Goal: Information Seeking & Learning: Learn about a topic

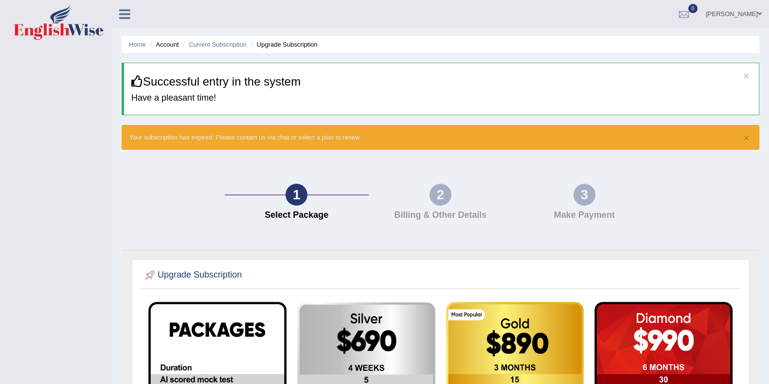
click at [129, 14] on icon at bounding box center [124, 14] width 11 height 13
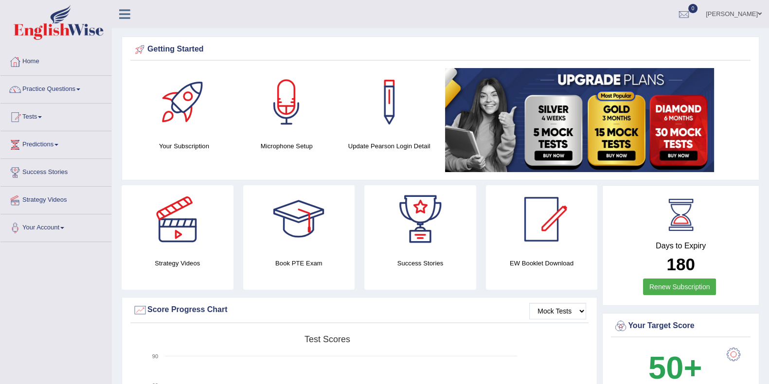
click at [68, 89] on link "Practice Questions" at bounding box center [55, 88] width 111 height 24
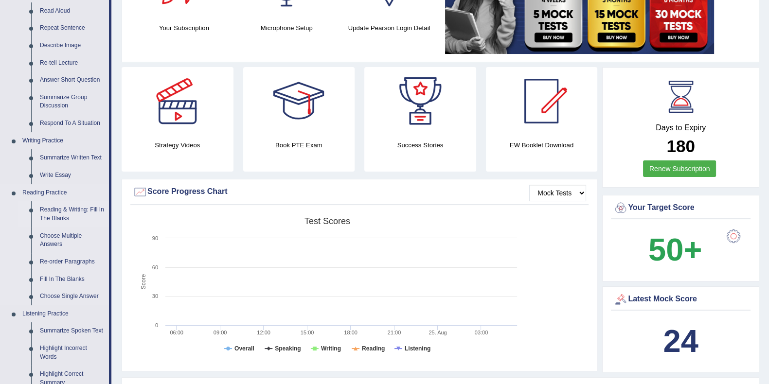
scroll to position [121, 0]
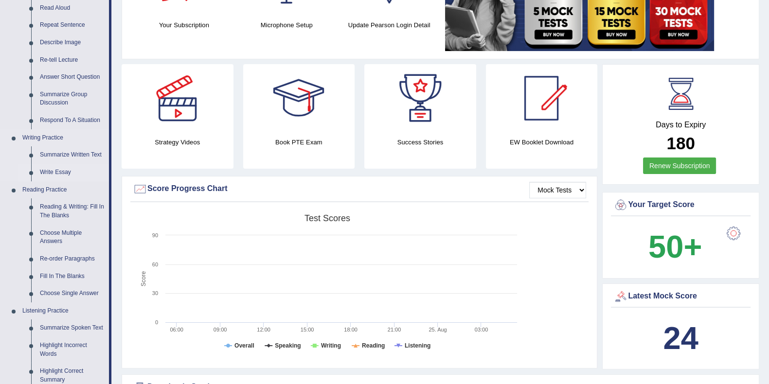
click at [59, 172] on link "Write Essay" at bounding box center [72, 173] width 73 height 18
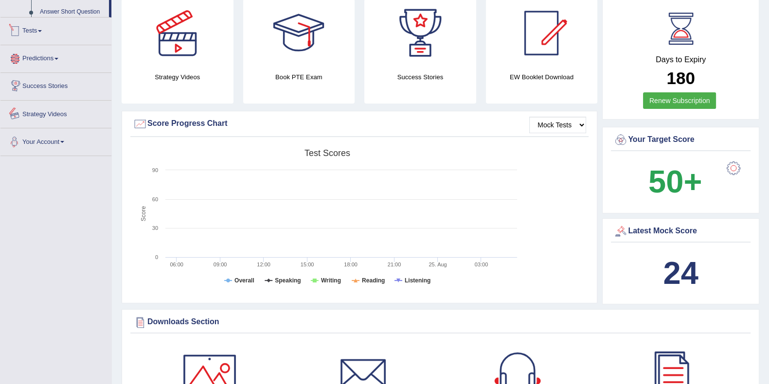
scroll to position [221, 0]
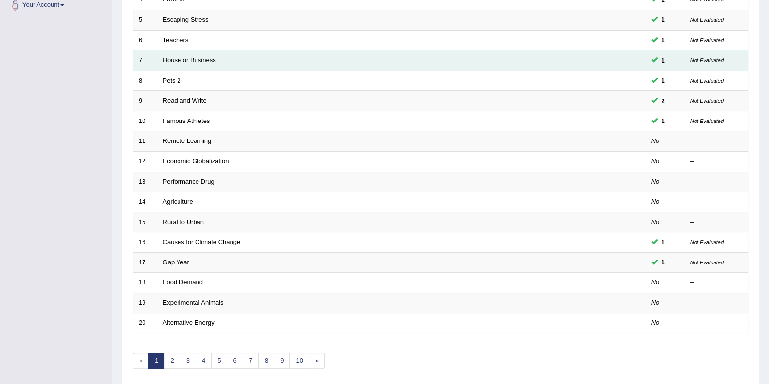
scroll to position [243, 0]
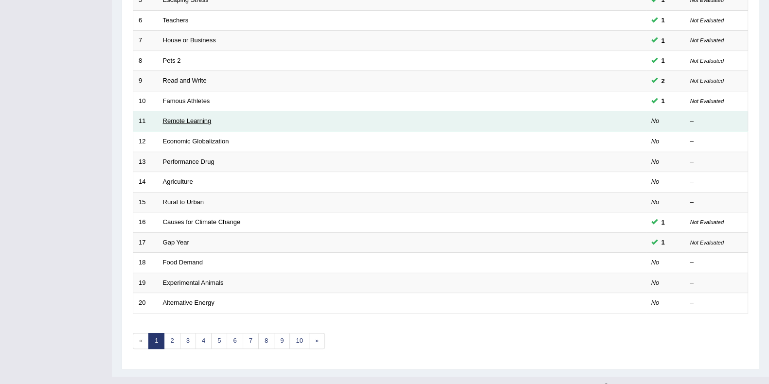
click at [185, 117] on link "Remote Learning" at bounding box center [187, 120] width 49 height 7
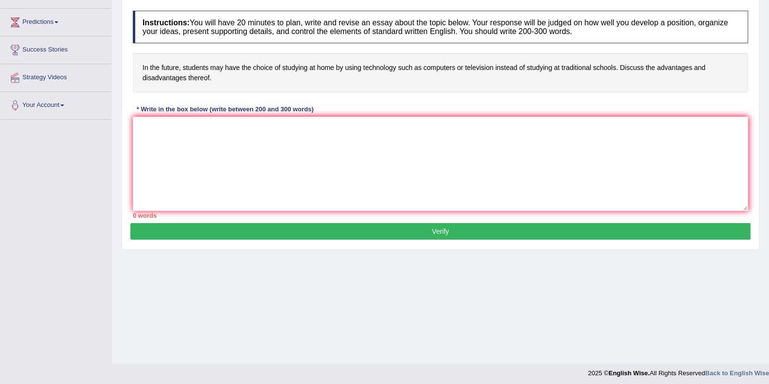
scroll to position [126, 0]
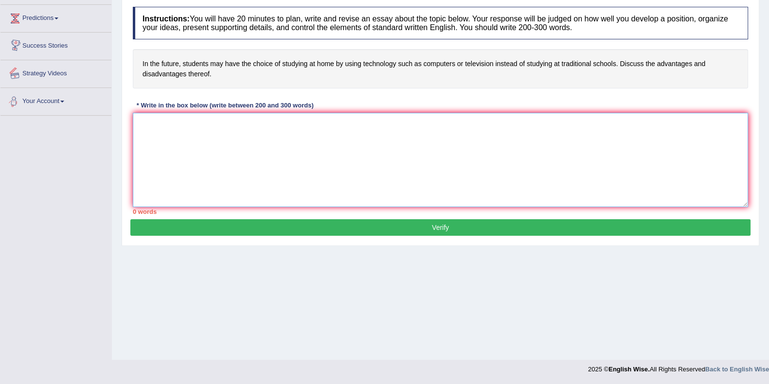
click at [193, 134] on textarea at bounding box center [440, 160] width 615 height 94
click at [167, 124] on textarea "The incresing" at bounding box center [440, 160] width 615 height 94
click at [197, 126] on textarea "The increasing" at bounding box center [440, 160] width 615 height 94
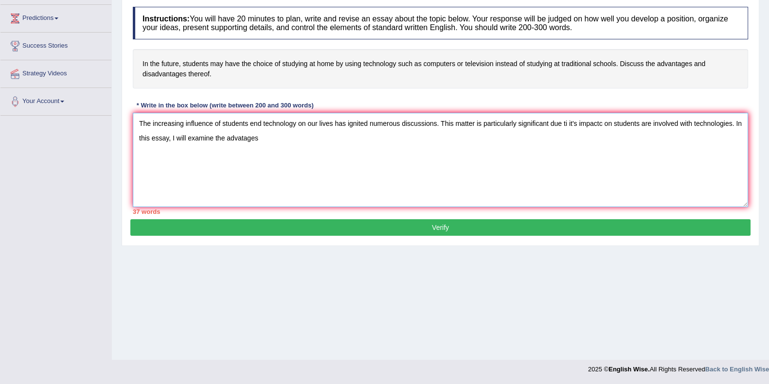
click at [241, 135] on textarea "The increasing influence of students end technology on our lives has ignited nu…" at bounding box center [440, 160] width 615 height 94
click at [265, 141] on textarea "The increasing influence of students end technology on our lives has ignited nu…" at bounding box center [440, 160] width 615 height 94
click at [517, 136] on textarea "The increasing influence of students end technology on our lives has ignited nu…" at bounding box center [440, 160] width 615 height 94
click at [551, 142] on textarea "The increasing influence of students end technology on our lives has ignited nu…" at bounding box center [440, 160] width 615 height 94
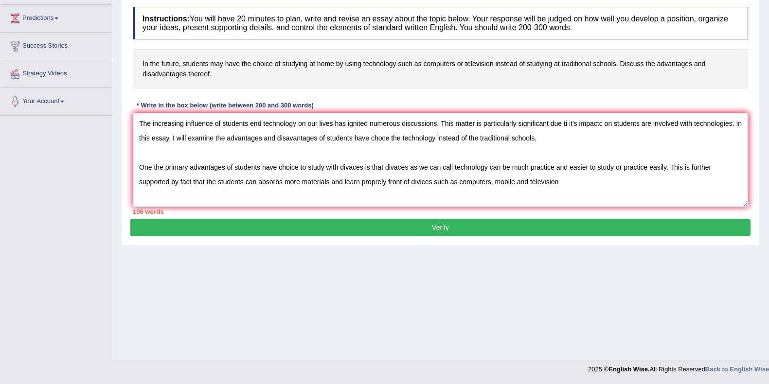
click at [513, 180] on textarea "The increasing influence of students end technology on our lives has ignited nu…" at bounding box center [440, 160] width 615 height 94
click at [563, 181] on textarea "The increasing influence of students end technology on our lives has ignited nu…" at bounding box center [440, 160] width 615 height 94
click at [630, 181] on textarea "The increasing influence of students end technology on our lives has ignited nu…" at bounding box center [440, 160] width 615 height 94
click at [661, 176] on textarea "The increasing influence of students end technology on our lives has ignited nu…" at bounding box center [440, 160] width 615 height 94
click at [627, 182] on textarea "The increasing influence of students end technology on our lives has ignited nu…" at bounding box center [440, 160] width 615 height 94
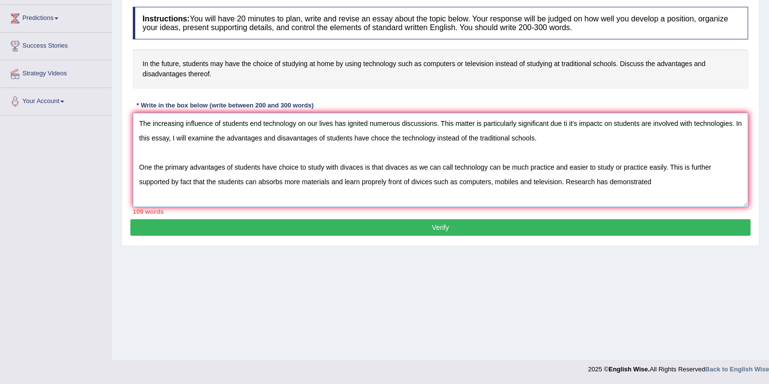
click at [657, 184] on textarea "The increasing influence of students end technology on our lives has ignited nu…" at bounding box center [440, 160] width 615 height 94
click at [358, 196] on textarea "The increasing influence of students end technology on our lives has ignited nu…" at bounding box center [440, 160] width 615 height 94
drag, startPoint x: 405, startPoint y: 196, endPoint x: 413, endPoint y: 195, distance: 7.8
click at [406, 196] on textarea "The increasing influence of students end technology on our lives has ignited nu…" at bounding box center [440, 160] width 615 height 94
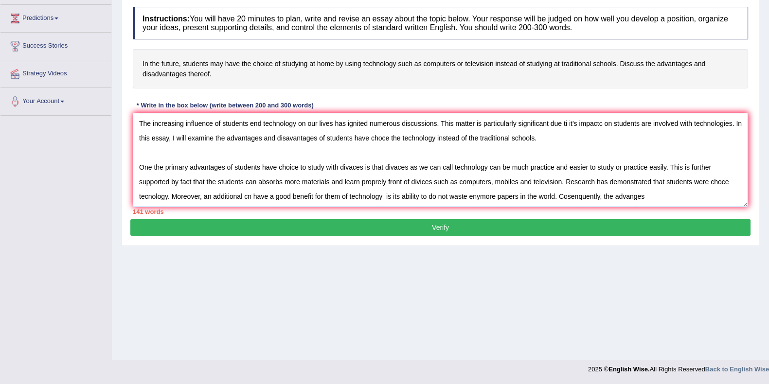
click at [633, 196] on textarea "The increasing influence of students end technology on our lives has ignited nu…" at bounding box center [440, 160] width 615 height 94
click at [656, 202] on textarea "The increasing influence of students end technology on our lives has ignited nu…" at bounding box center [440, 160] width 615 height 94
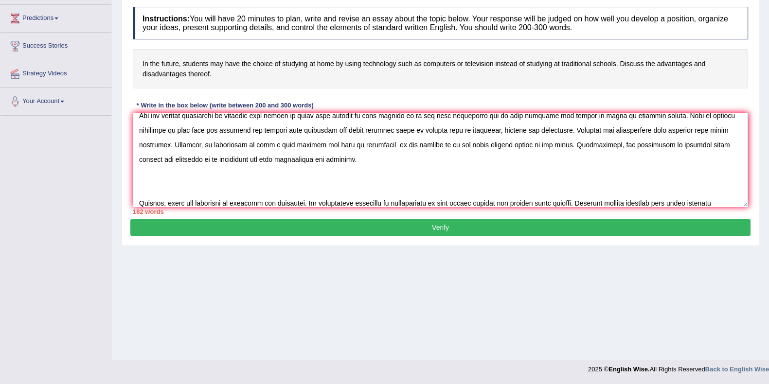
scroll to position [66, 0]
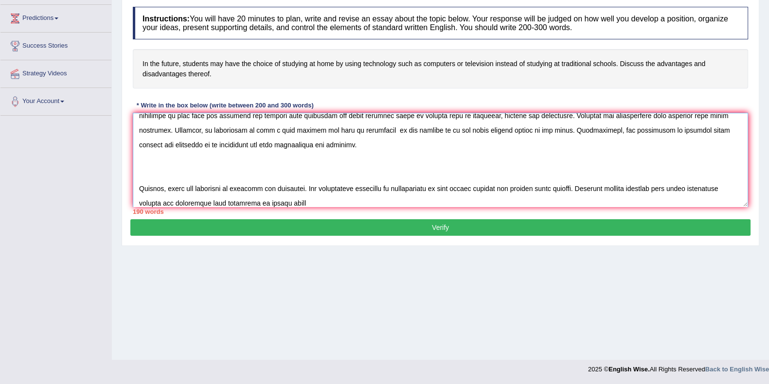
click at [195, 200] on textarea at bounding box center [440, 160] width 615 height 94
click at [247, 201] on textarea at bounding box center [440, 160] width 615 height 94
drag, startPoint x: 225, startPoint y: 203, endPoint x: 258, endPoint y: 202, distance: 33.1
click at [226, 203] on textarea at bounding box center [440, 160] width 615 height 94
click at [370, 202] on textarea at bounding box center [440, 160] width 615 height 94
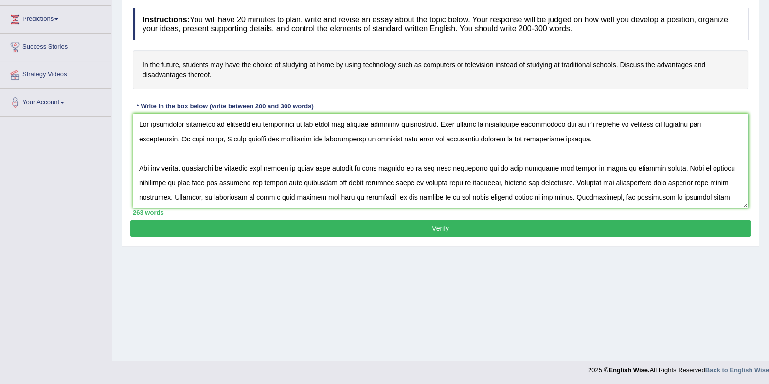
scroll to position [0, 0]
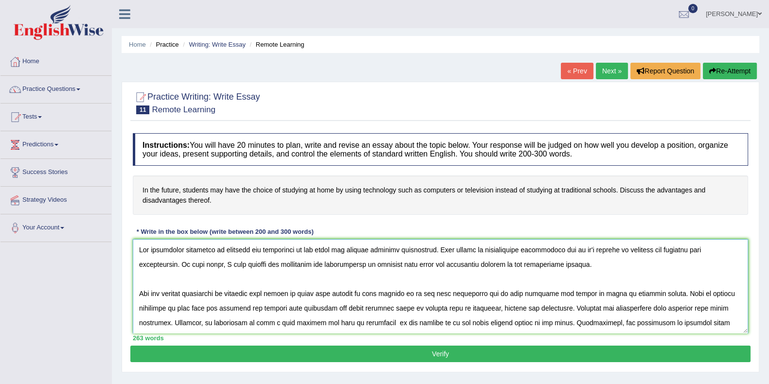
click at [284, 270] on textarea at bounding box center [440, 286] width 615 height 94
click at [254, 248] on textarea at bounding box center [440, 286] width 615 height 94
click at [484, 264] on textarea at bounding box center [440, 286] width 615 height 94
click at [407, 293] on textarea at bounding box center [440, 286] width 615 height 94
click at [486, 293] on textarea at bounding box center [440, 286] width 615 height 94
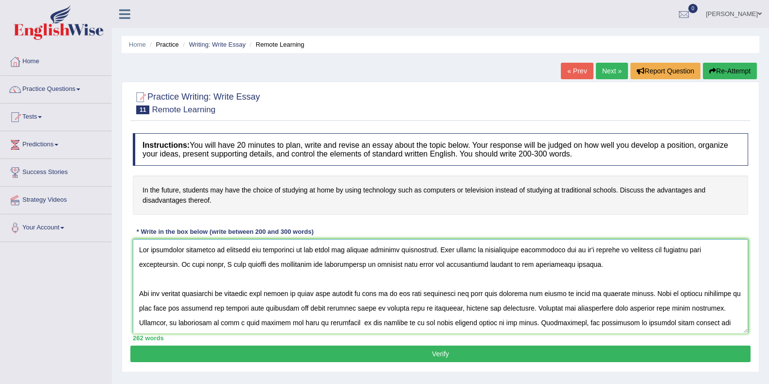
click at [369, 307] on textarea at bounding box center [440, 286] width 615 height 94
click at [375, 307] on textarea at bounding box center [440, 286] width 615 height 94
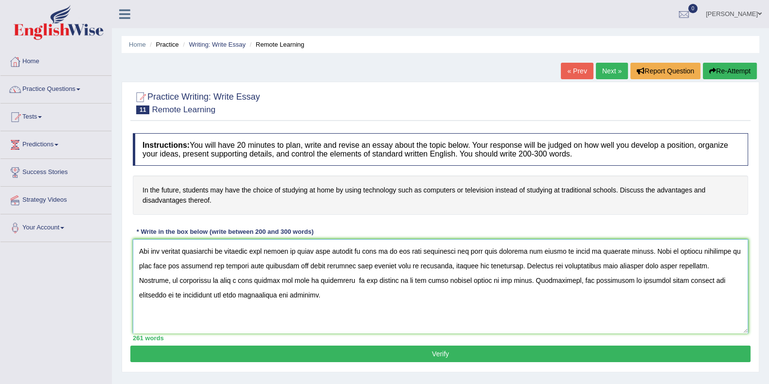
scroll to position [60, 0]
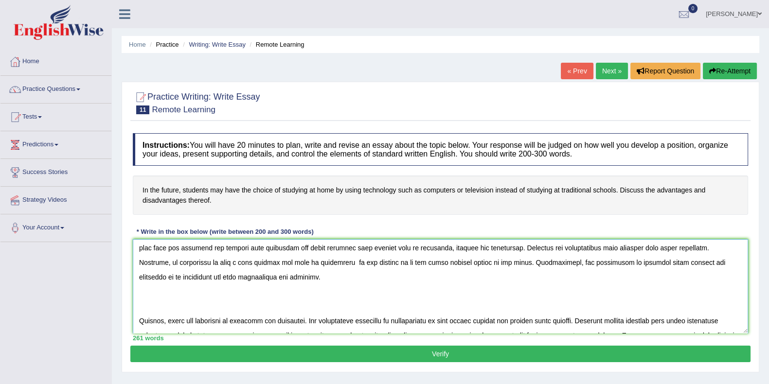
click at [718, 248] on textarea at bounding box center [440, 286] width 615 height 94
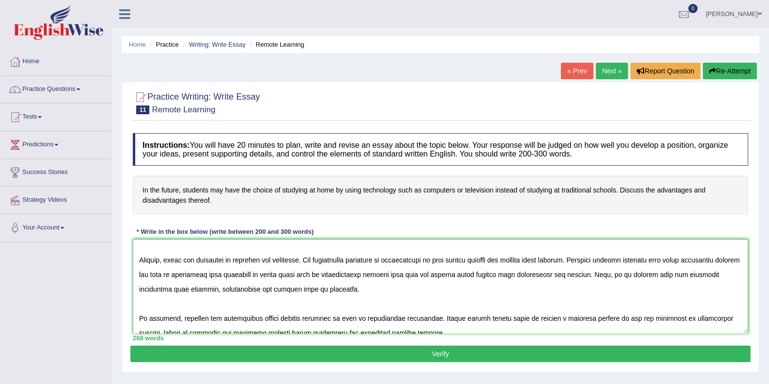
click at [310, 288] on textarea at bounding box center [440, 286] width 615 height 94
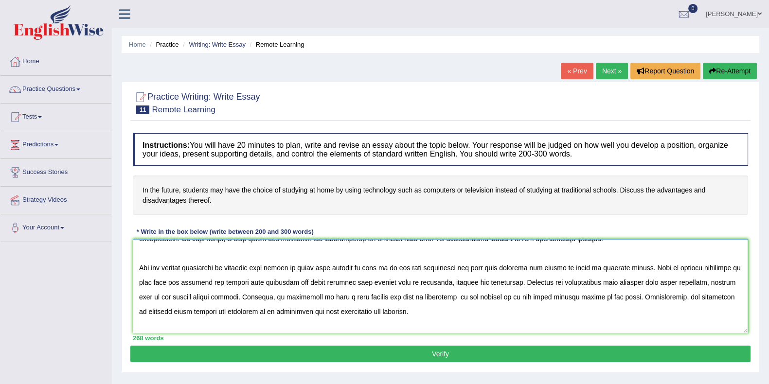
scroll to position [0, 0]
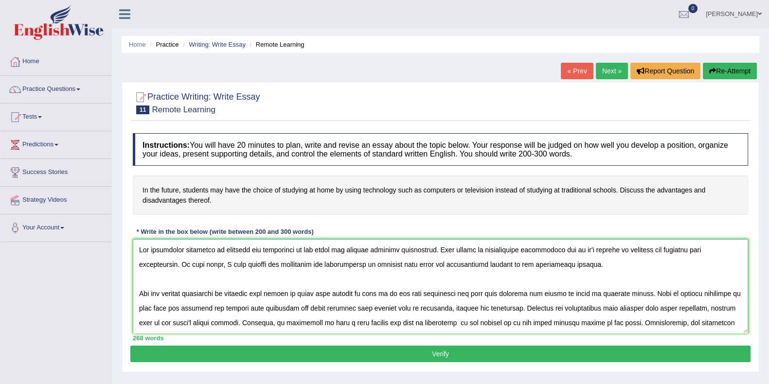
drag, startPoint x: 344, startPoint y: 290, endPoint x: 357, endPoint y: 290, distance: 12.6
click at [345, 290] on textarea at bounding box center [440, 286] width 615 height 94
click at [375, 308] on textarea at bounding box center [440, 286] width 615 height 94
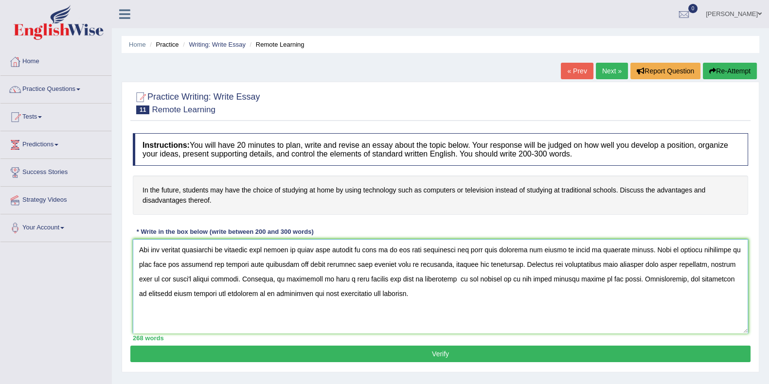
scroll to position [60, 0]
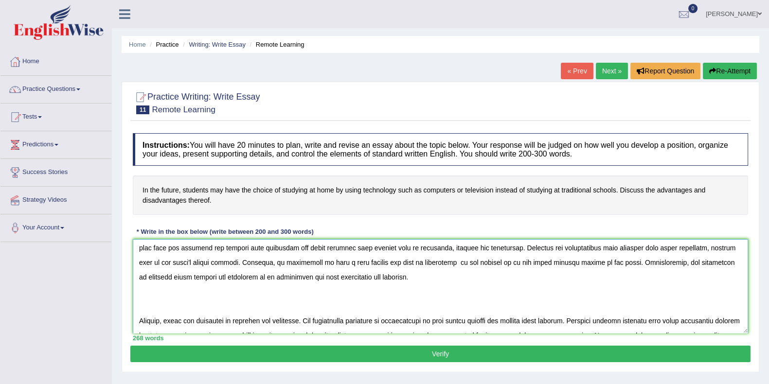
drag, startPoint x: 234, startPoint y: 278, endPoint x: 261, endPoint y: 272, distance: 28.2
click at [234, 278] on textarea at bounding box center [440, 286] width 615 height 94
click at [234, 277] on textarea at bounding box center [440, 286] width 615 height 94
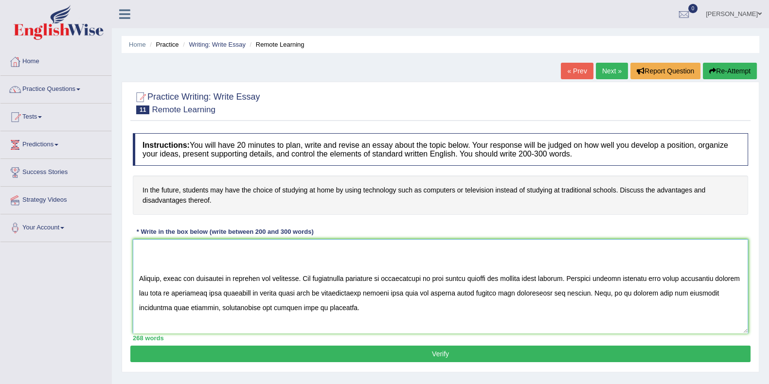
scroll to position [121, 0]
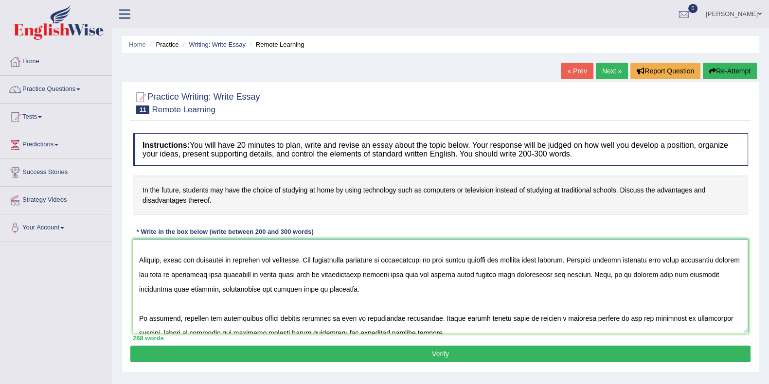
click at [179, 274] on textarea at bounding box center [440, 286] width 615 height 94
click at [521, 275] on textarea at bounding box center [440, 286] width 615 height 94
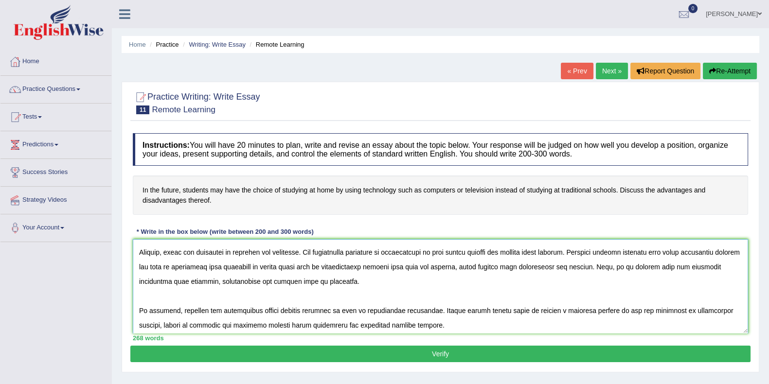
scroll to position [131, 0]
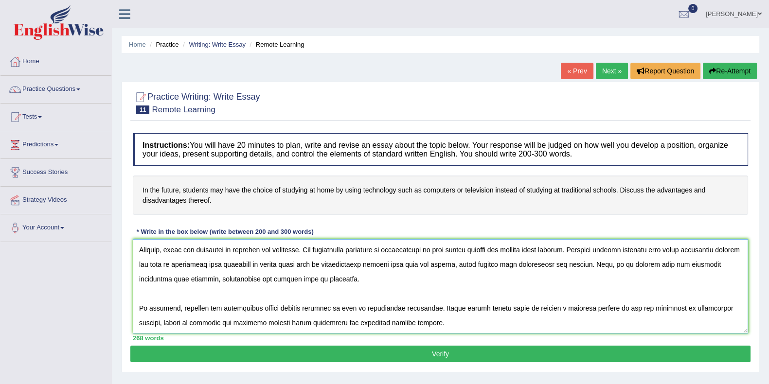
type textarea "The increasing influence of students and technology on our lives has ignited nu…"
click at [400, 354] on button "Verify" at bounding box center [440, 354] width 620 height 17
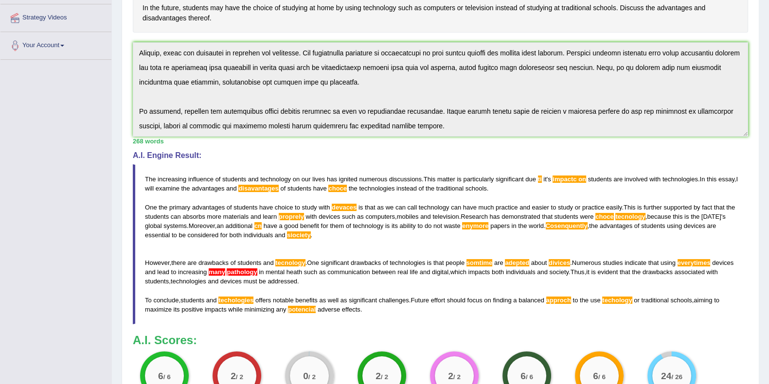
scroll to position [243, 0]
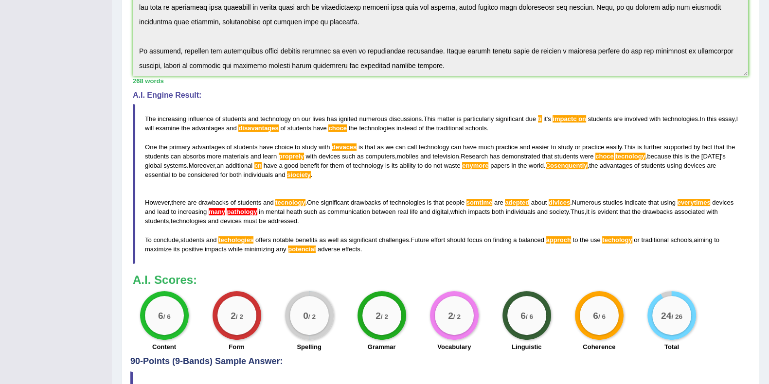
click at [347, 126] on span "choce" at bounding box center [337, 128] width 18 height 7
click at [347, 128] on span "choce" at bounding box center [337, 128] width 18 height 7
click at [278, 128] on span "disavantages" at bounding box center [258, 128] width 40 height 7
drag, startPoint x: 357, startPoint y: 154, endPoint x: 362, endPoint y: 148, distance: 8.3
click at [352, 149] on blockquote "The increasing influence of students and technology on our lives has ignited nu…" at bounding box center [440, 184] width 615 height 160
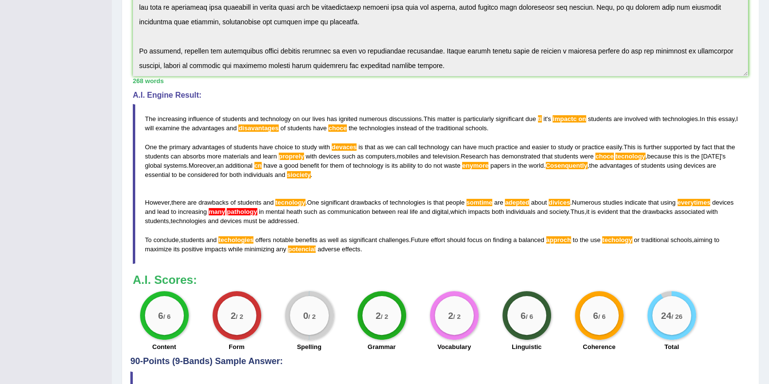
click at [348, 151] on blockquote "The increasing influence of students and technology on our lives has ignited nu…" at bounding box center [440, 184] width 615 height 160
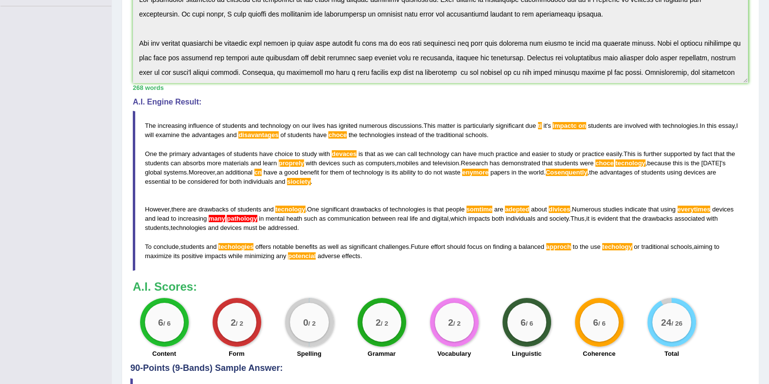
scroll to position [304, 0]
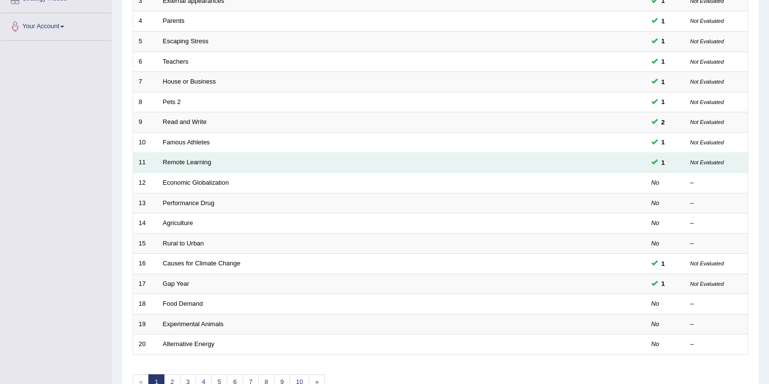
scroll to position [176, 0]
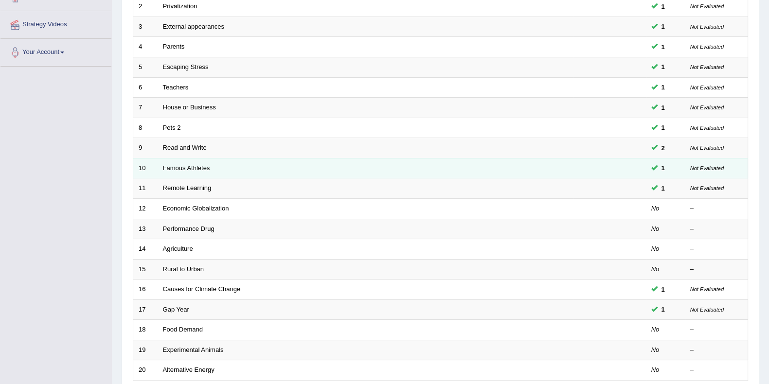
click at [394, 167] on td "Famous Athletes" at bounding box center [365, 168] width 415 height 20
click at [195, 166] on link "Famous Athletes" at bounding box center [186, 167] width 47 height 7
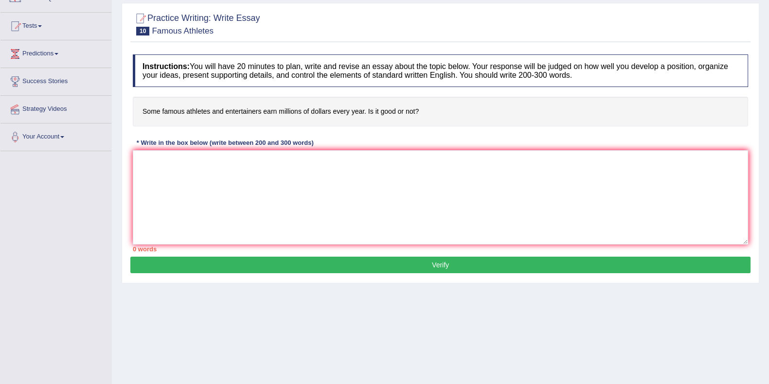
scroll to position [5, 0]
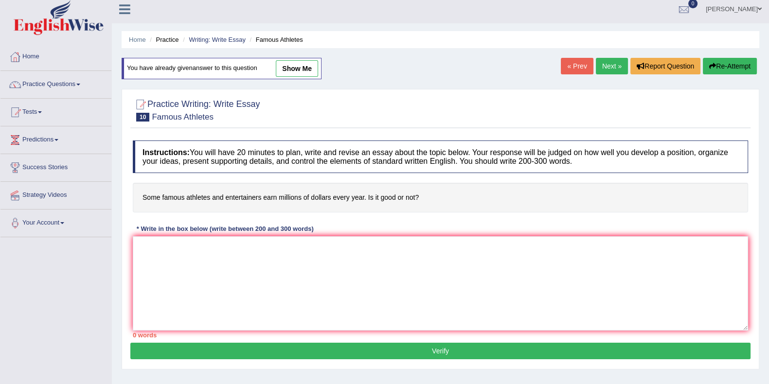
click at [297, 72] on link "show me" at bounding box center [297, 68] width 42 height 17
type textarea "Onde of the most important trends of [DATE] world is the increase in how athlet…"
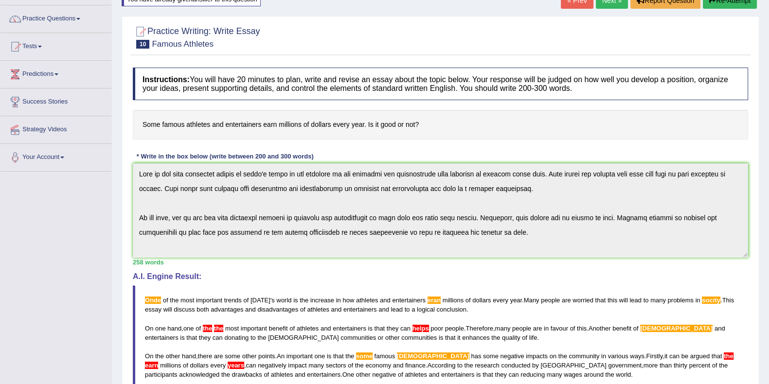
scroll to position [54, 0]
